Goal: Check status: Check status

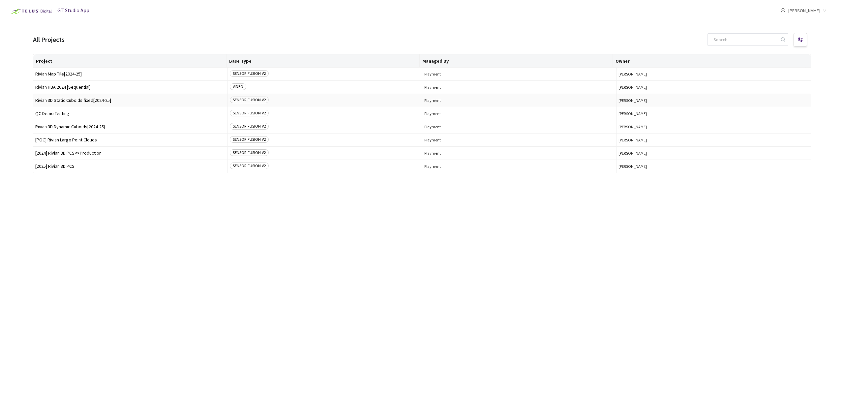
click at [121, 99] on span "Rivian 3D Static Cuboids fixed[2024-25]" at bounding box center [130, 100] width 190 height 5
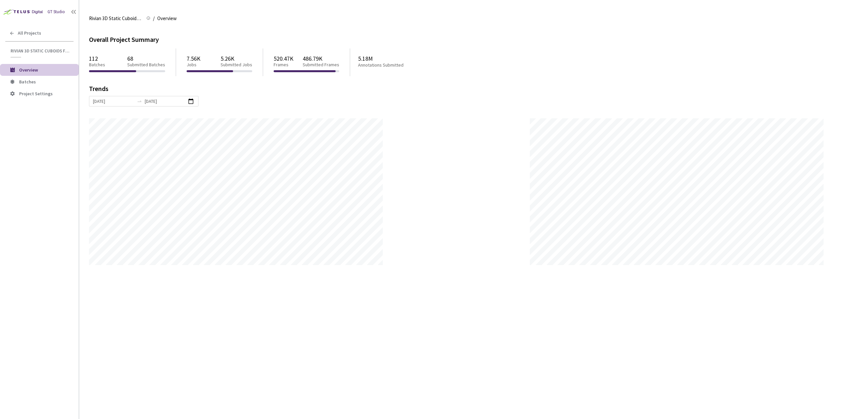
scroll to position [419, 844]
click at [33, 80] on span "Batches" at bounding box center [27, 82] width 17 height 6
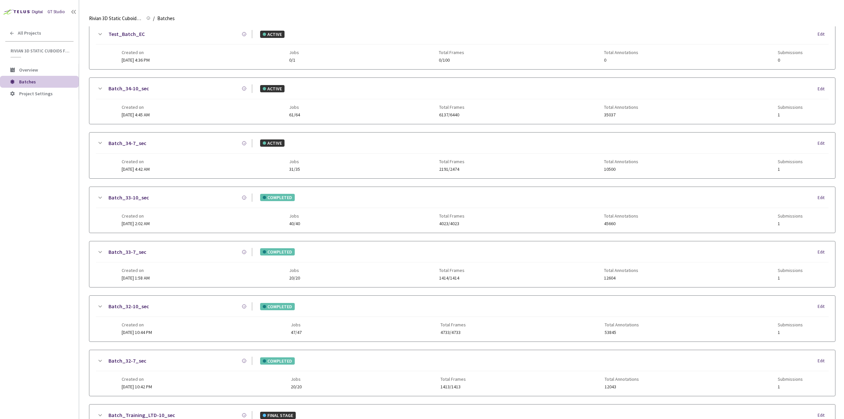
scroll to position [520, 0]
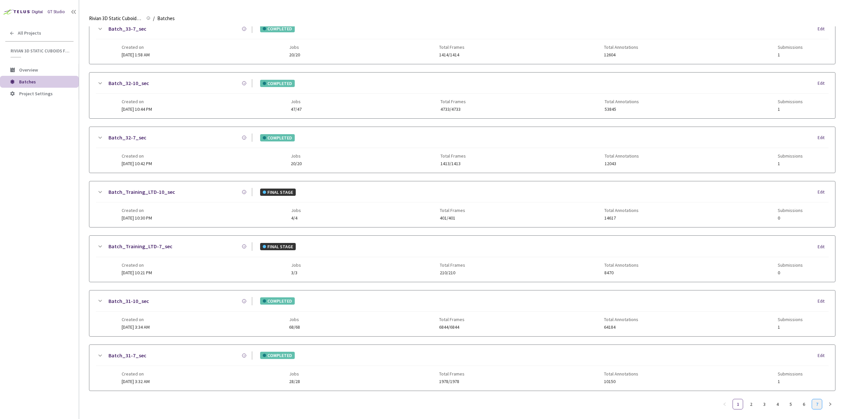
click at [818, 399] on link "7" at bounding box center [817, 404] width 10 height 10
click at [780, 400] on link "4" at bounding box center [778, 404] width 10 height 10
click at [809, 400] on link "6" at bounding box center [804, 404] width 10 height 10
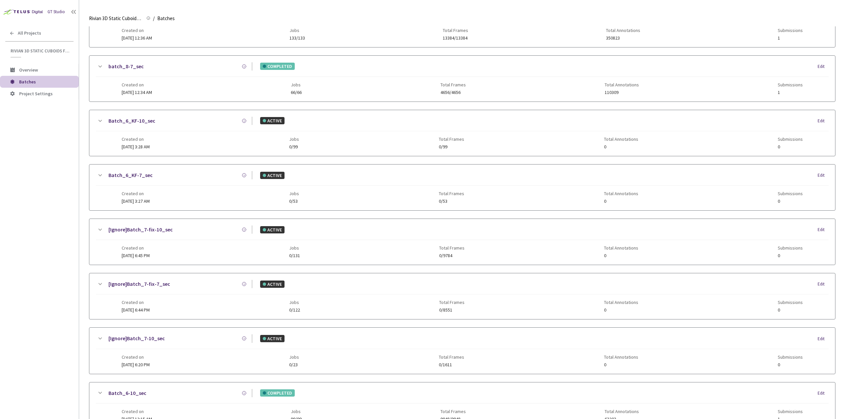
scroll to position [0, 0]
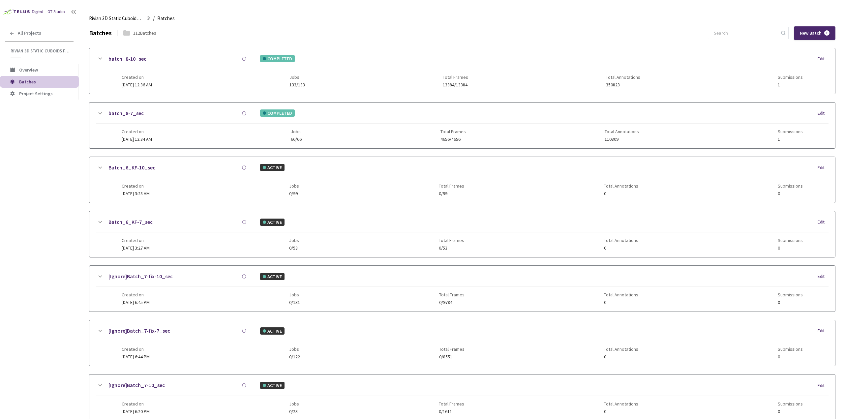
click at [170, 118] on div "batch_8-7_sec COMPLETED Edit" at bounding box center [462, 116] width 733 height 15
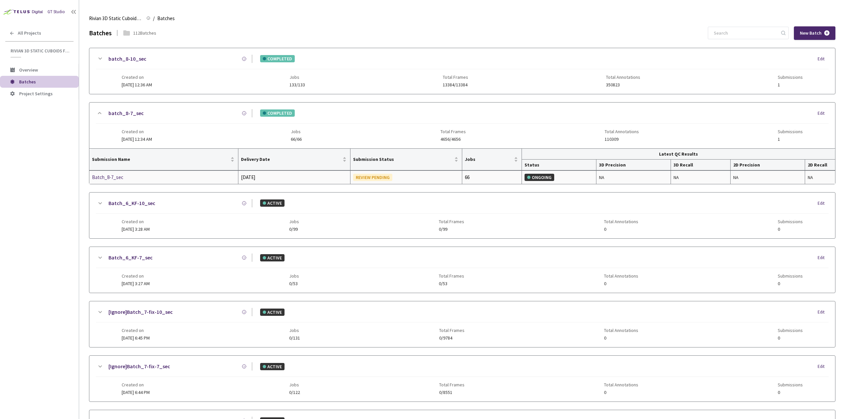
click at [125, 179] on div "Batch_8-7_sec" at bounding box center [127, 178] width 70 height 8
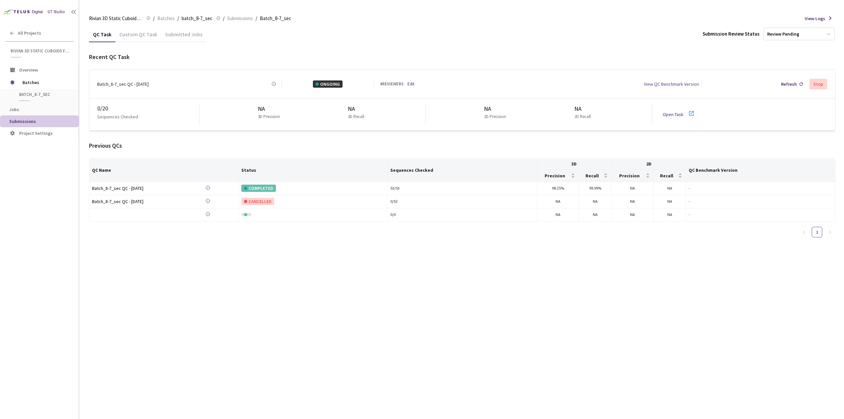
click at [674, 111] on link "Open Task" at bounding box center [673, 114] width 21 height 6
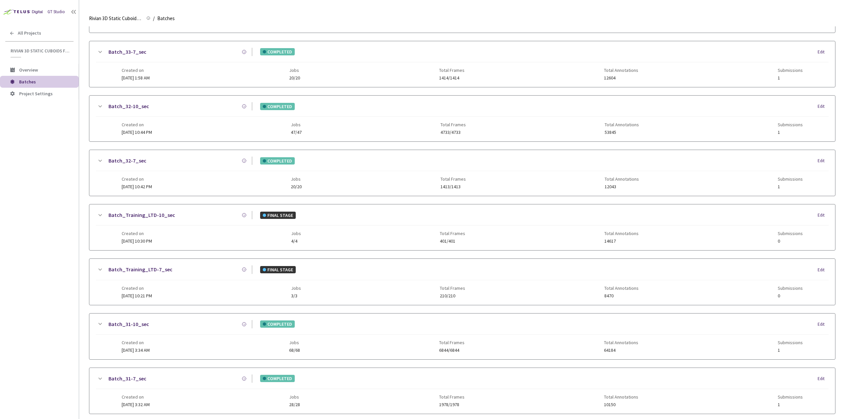
scroll to position [520, 0]
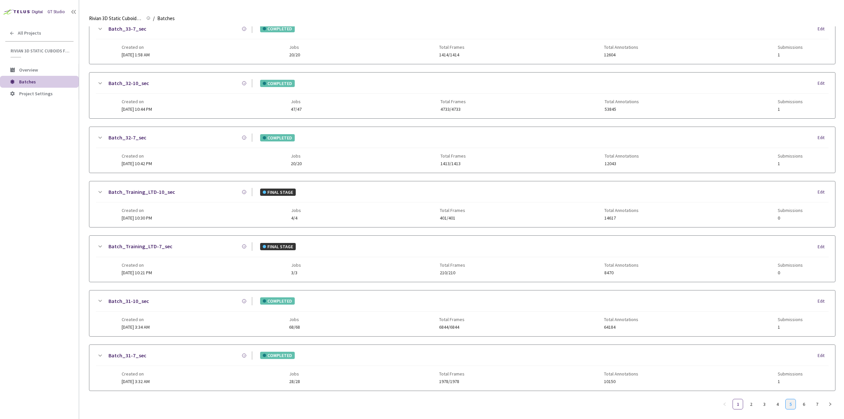
click at [793, 399] on link "5" at bounding box center [791, 404] width 10 height 10
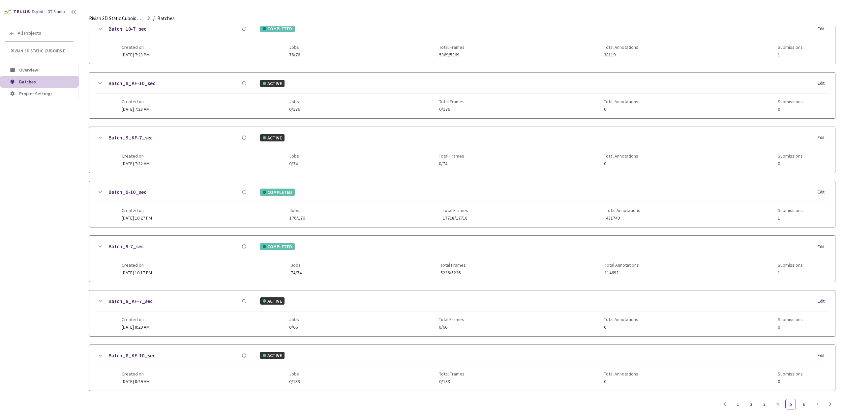
click at [181, 302] on div "Batch_8_KF-7_sec ACTIVE Edit" at bounding box center [462, 304] width 733 height 15
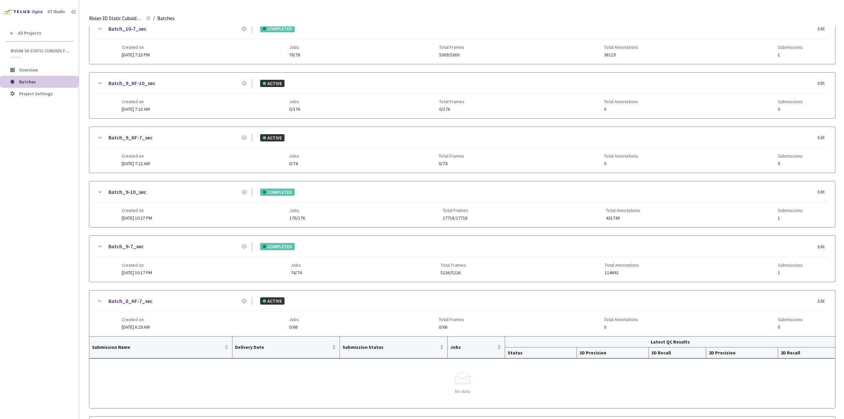
click at [182, 297] on div "Batch_8_KF-7_sec" at bounding box center [178, 301] width 148 height 8
